Goal: Task Accomplishment & Management: Manage account settings

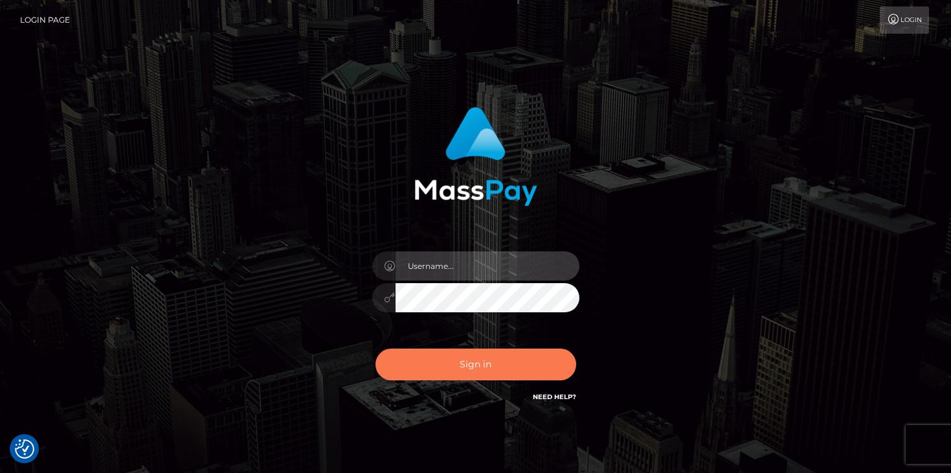
type input "mariolabugaj"
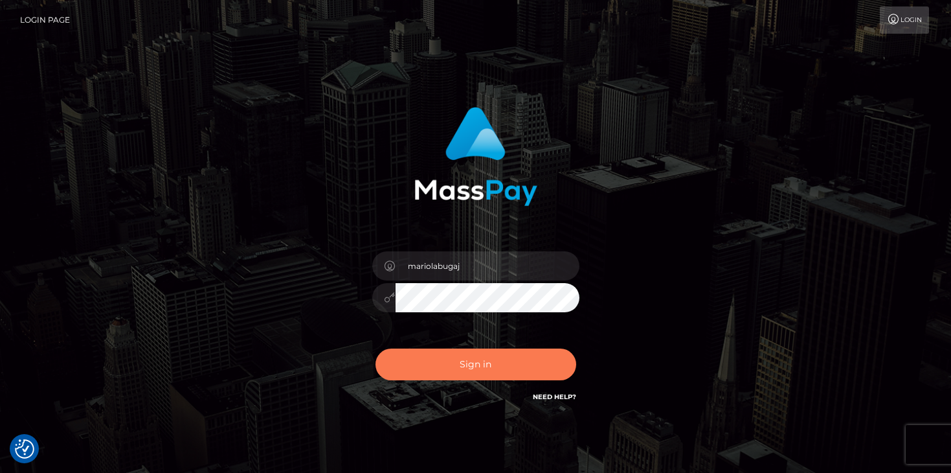
click at [441, 358] on button "Sign in" at bounding box center [475, 364] width 201 height 32
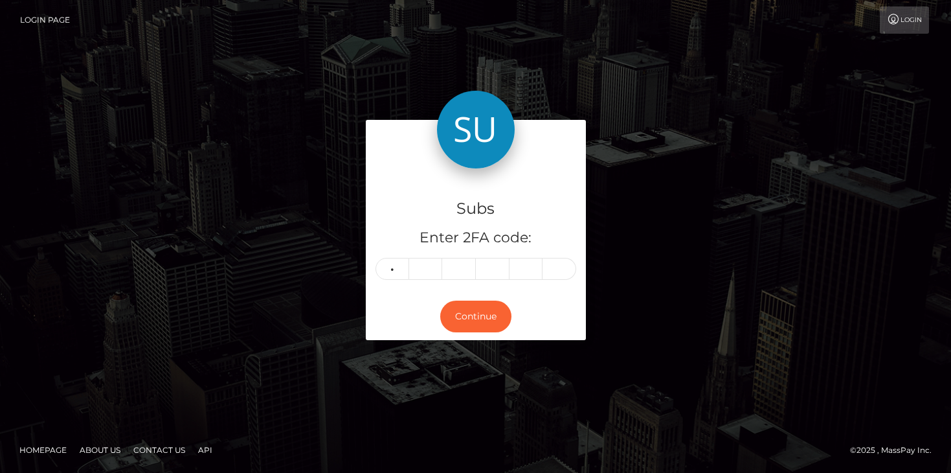
type input "2"
type input "0"
type input "1"
type input "2"
type input "3"
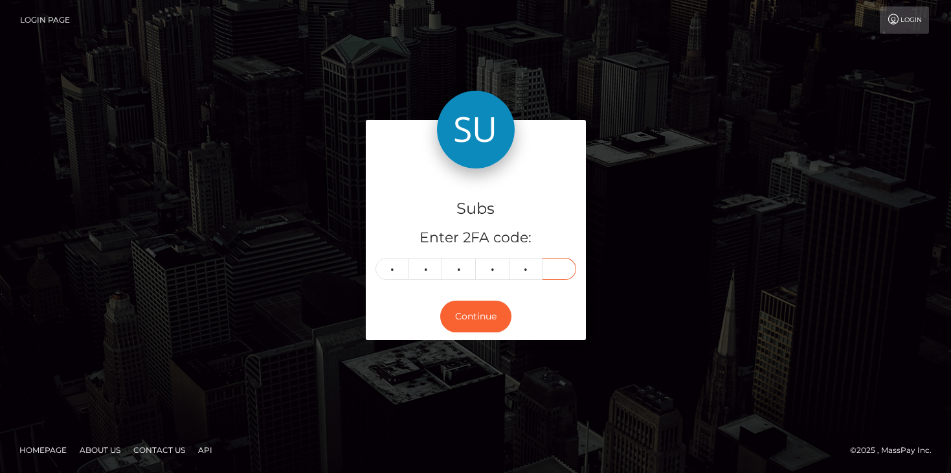
type input "7"
